Goal: Information Seeking & Learning: Learn about a topic

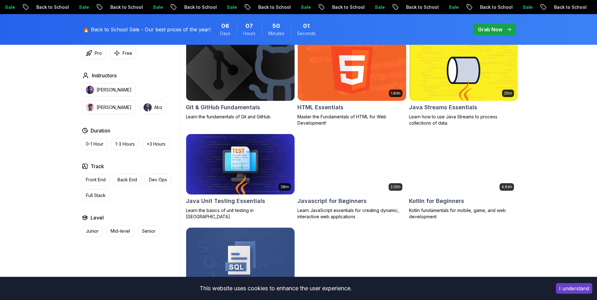
scroll to position [298, 0]
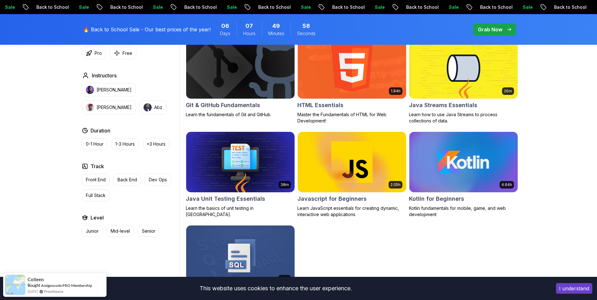
click at [259, 154] on img at bounding box center [240, 162] width 114 height 64
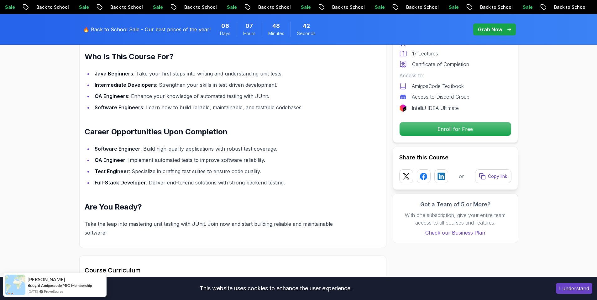
scroll to position [474, 0]
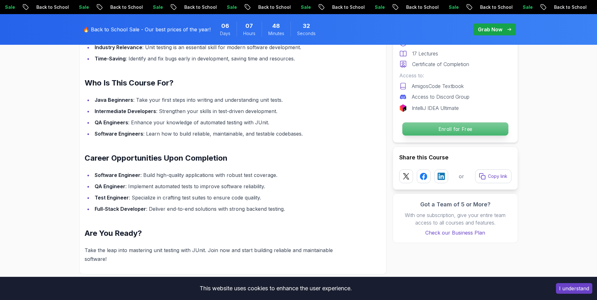
click at [472, 127] on p "Enroll for Free" at bounding box center [455, 129] width 106 height 13
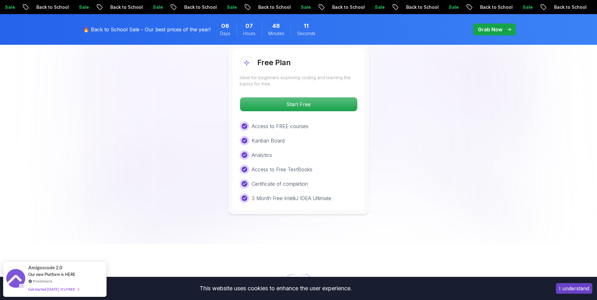
scroll to position [1017, 0]
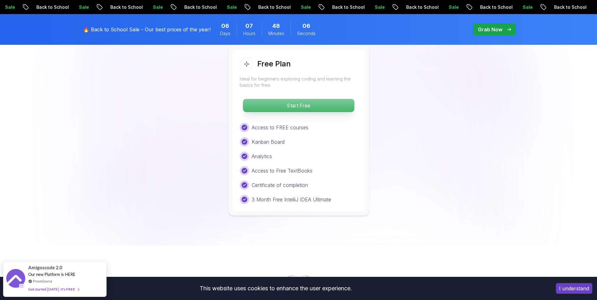
click at [307, 100] on p "Start Free" at bounding box center [298, 105] width 111 height 13
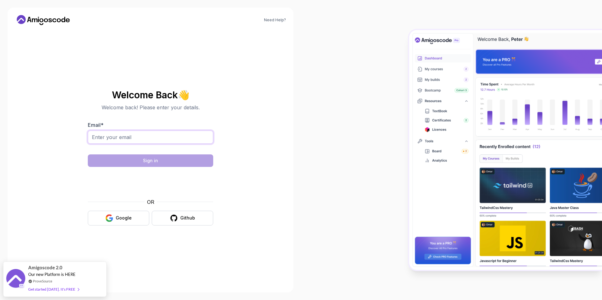
click at [136, 136] on input "Email *" at bounding box center [150, 137] width 125 height 13
type input "ivicvladica@gmail.com"
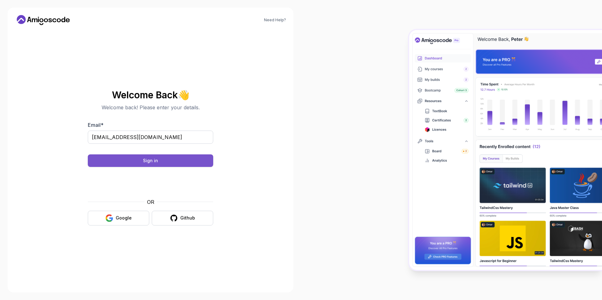
click at [159, 160] on button "Sign in" at bounding box center [150, 161] width 125 height 13
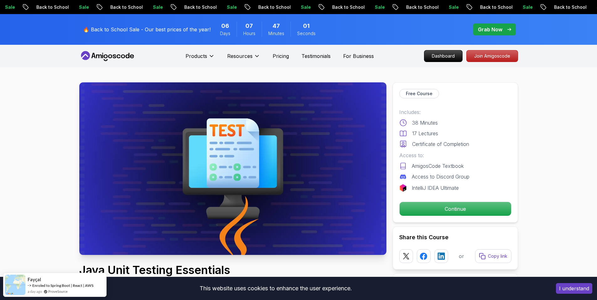
click at [463, 210] on p "Continue" at bounding box center [455, 209] width 106 height 13
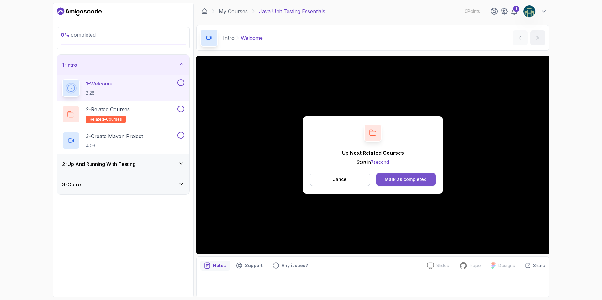
click at [414, 176] on button "Mark as completed" at bounding box center [405, 179] width 59 height 13
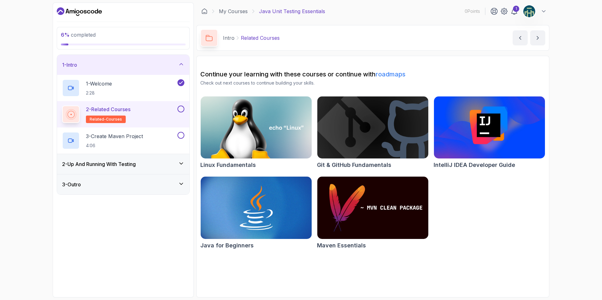
click at [152, 115] on div "2 - Related Courses related-courses" at bounding box center [119, 115] width 114 height 18
click at [537, 41] on icon "next content" at bounding box center [538, 38] width 6 height 6
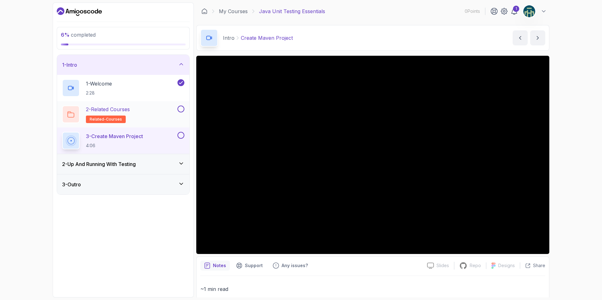
click at [179, 109] on button at bounding box center [180, 109] width 7 height 7
click at [177, 106] on button at bounding box center [180, 109] width 7 height 7
click at [181, 109] on button at bounding box center [180, 109] width 7 height 7
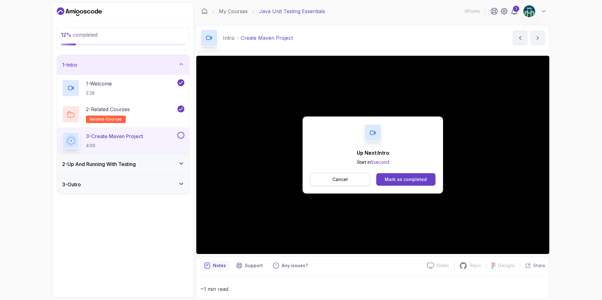
click at [352, 176] on button "Cancel" at bounding box center [340, 179] width 60 height 13
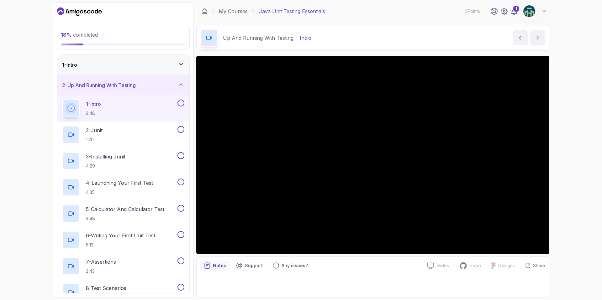
click at [143, 60] on div "1 - Intro" at bounding box center [123, 65] width 132 height 20
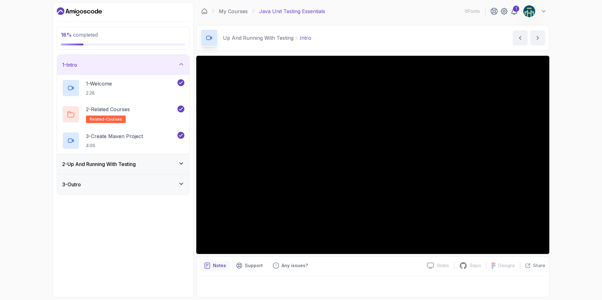
click at [153, 64] on div "1 - Intro" at bounding box center [123, 65] width 122 height 8
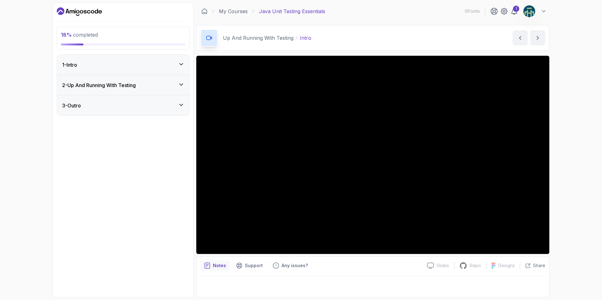
click at [166, 88] on div "2 - Up And Running With Testing" at bounding box center [123, 86] width 122 height 8
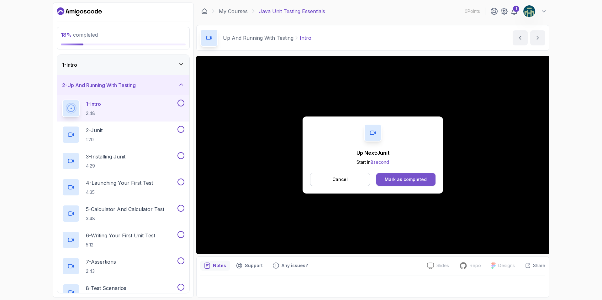
click at [414, 178] on div "Mark as completed" at bounding box center [406, 180] width 42 height 6
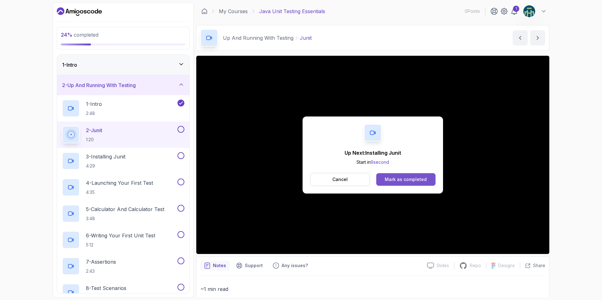
click at [404, 175] on button "Mark as completed" at bounding box center [405, 179] width 59 height 13
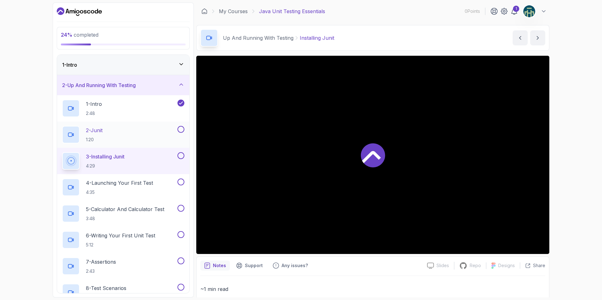
click at [182, 128] on button at bounding box center [180, 129] width 7 height 7
click at [177, 126] on button at bounding box center [180, 129] width 7 height 7
click at [181, 129] on button at bounding box center [180, 129] width 7 height 7
click at [177, 126] on button at bounding box center [180, 129] width 7 height 7
click at [130, 130] on div "2 - Junit 1:20" at bounding box center [119, 135] width 114 height 18
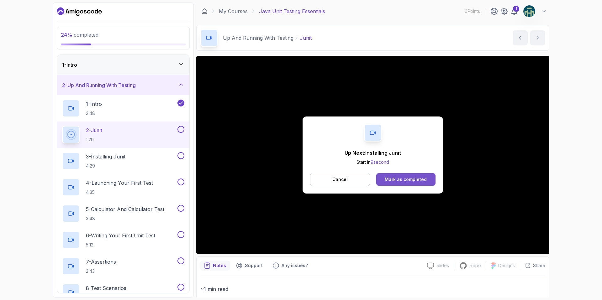
click at [404, 179] on div "Mark as completed" at bounding box center [406, 180] width 42 height 6
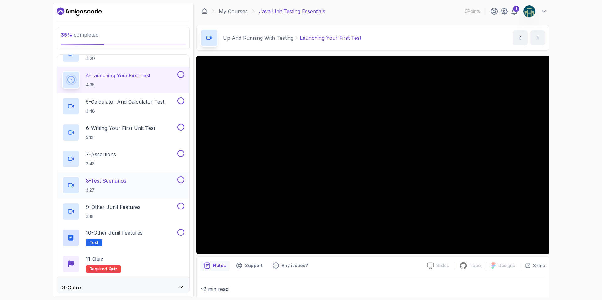
scroll to position [112, 0]
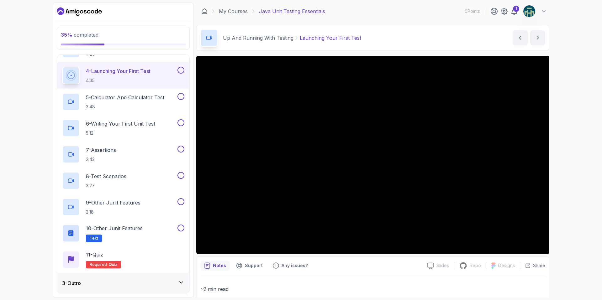
click at [163, 285] on div "3 - Outro" at bounding box center [123, 284] width 122 height 8
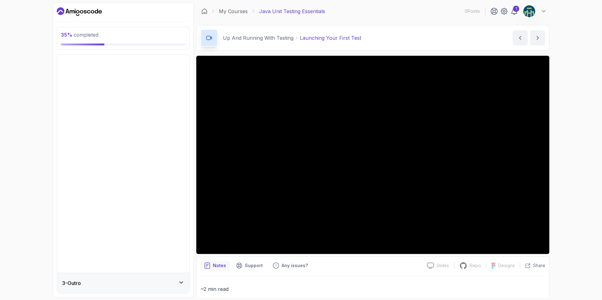
scroll to position [0, 0]
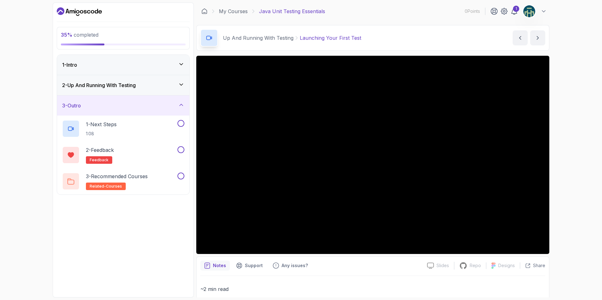
click at [177, 99] on div "3 - Outro" at bounding box center [123, 106] width 132 height 20
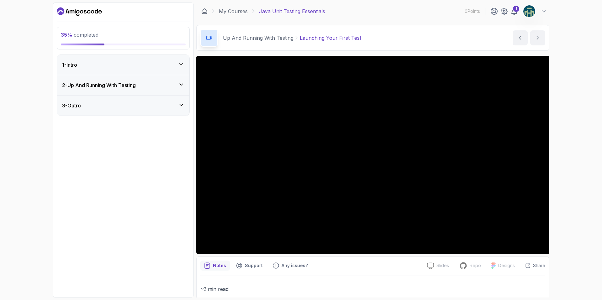
click at [177, 87] on div "2 - Up And Running With Testing" at bounding box center [123, 86] width 122 height 8
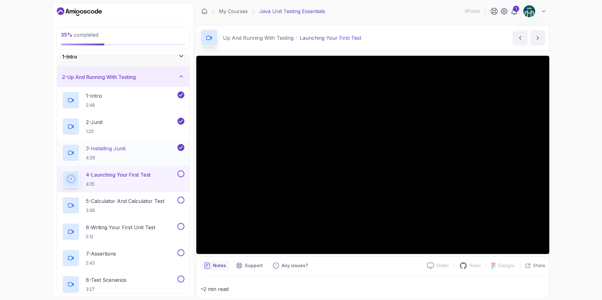
scroll to position [9, 0]
click at [57, 66] on button "2 - Up And Running With Testing" at bounding box center [123, 76] width 132 height 20
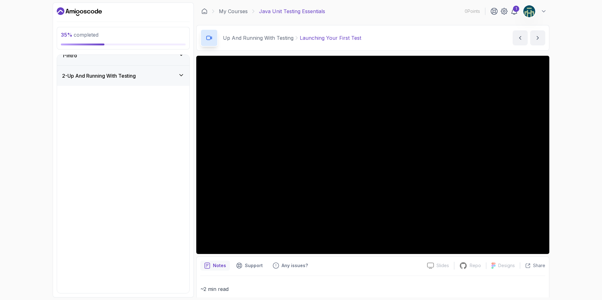
scroll to position [0, 0]
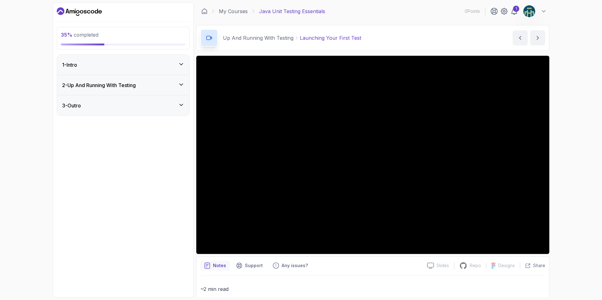
click at [57, 75] on button "2 - Up And Running With Testing" at bounding box center [123, 85] width 132 height 20
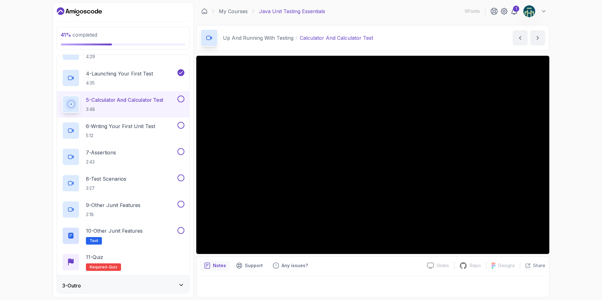
scroll to position [112, 0]
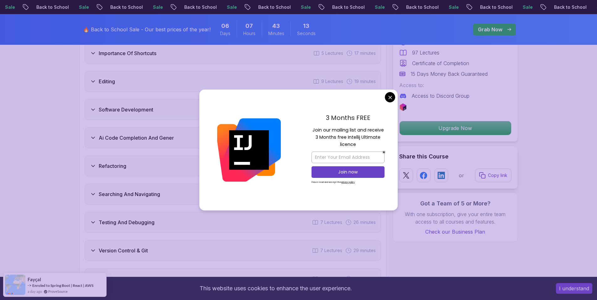
scroll to position [1114, 0]
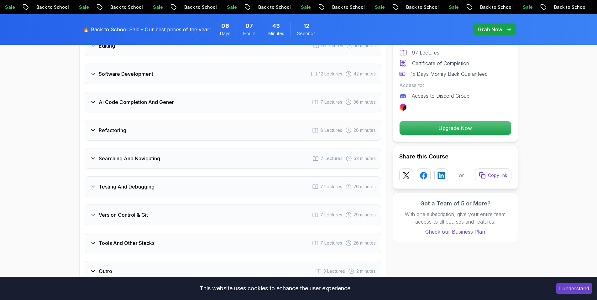
click at [388, 98] on body "Sale Back to School Sale Back to School Sale Back to School Sale Back to School…" at bounding box center [298, 257] width 597 height 2742
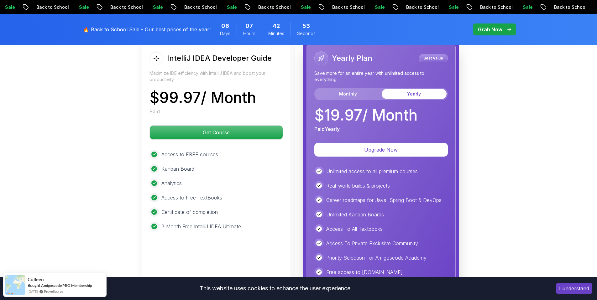
scroll to position [1494, 0]
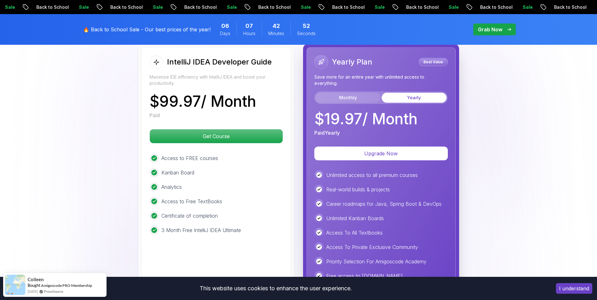
click at [344, 93] on button "Monthly" at bounding box center [348, 98] width 65 height 10
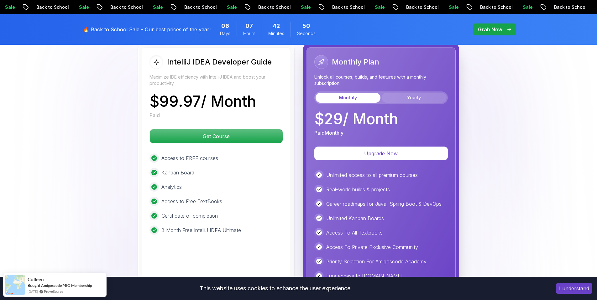
click at [396, 93] on button "Yearly" at bounding box center [414, 98] width 65 height 10
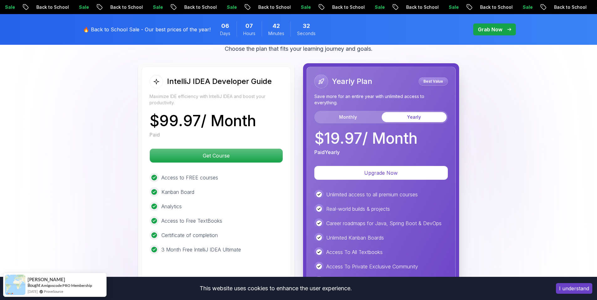
scroll to position [1480, 0]
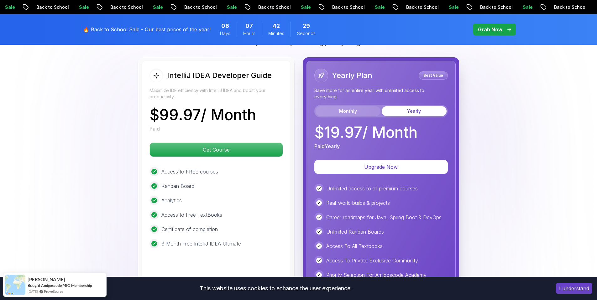
click at [344, 106] on button "Monthly" at bounding box center [348, 111] width 65 height 10
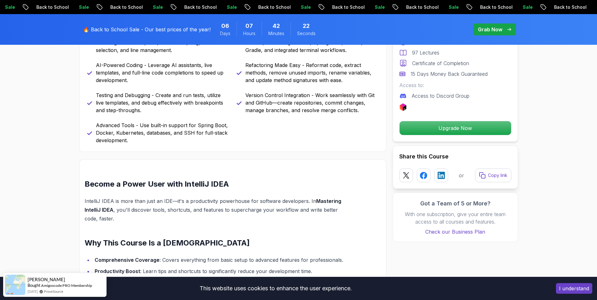
scroll to position [163, 0]
